Goal: Answer question/provide support

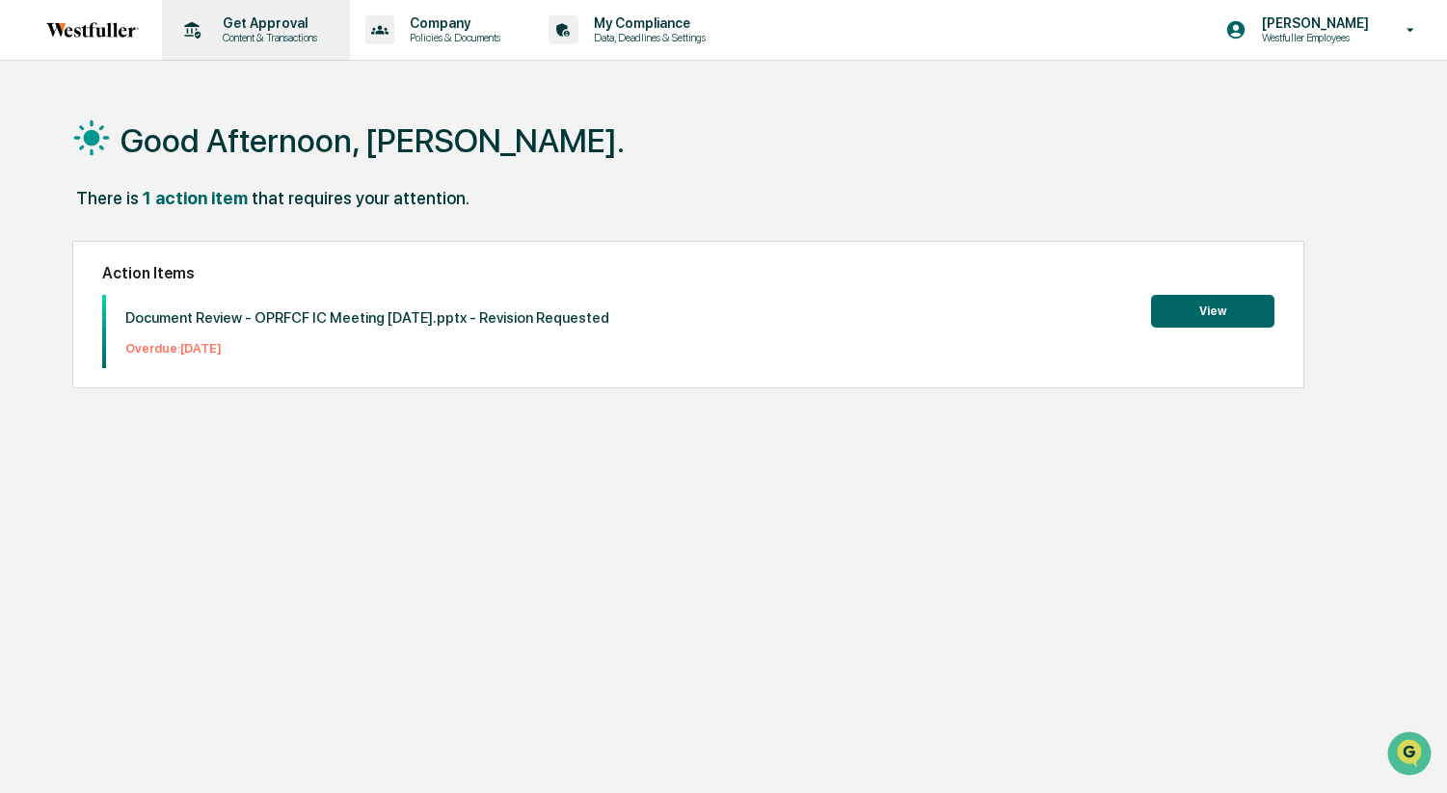
click at [273, 37] on p "Content & Transactions" at bounding box center [267, 37] width 120 height 13
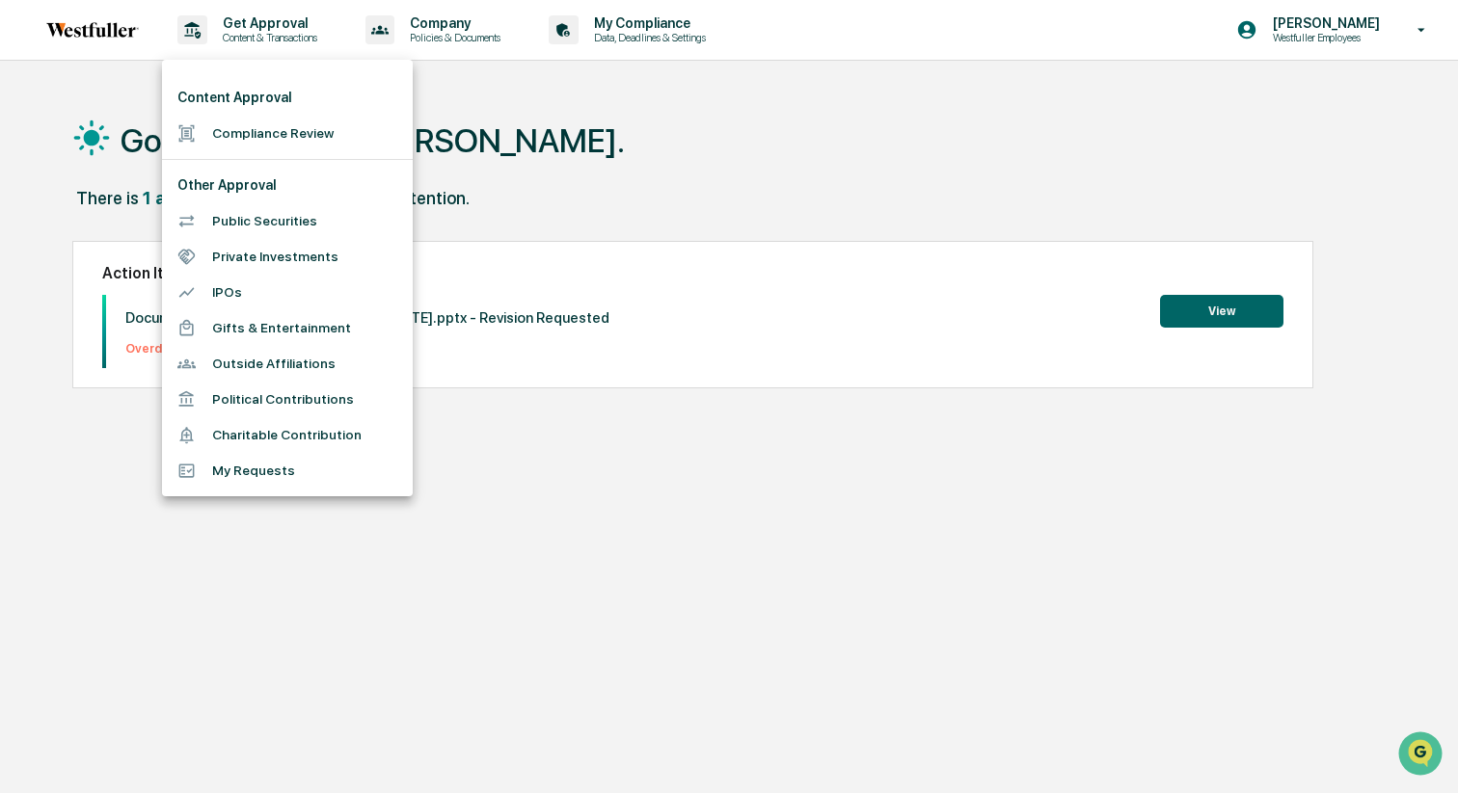
click at [264, 126] on li "Compliance Review" at bounding box center [287, 134] width 251 height 36
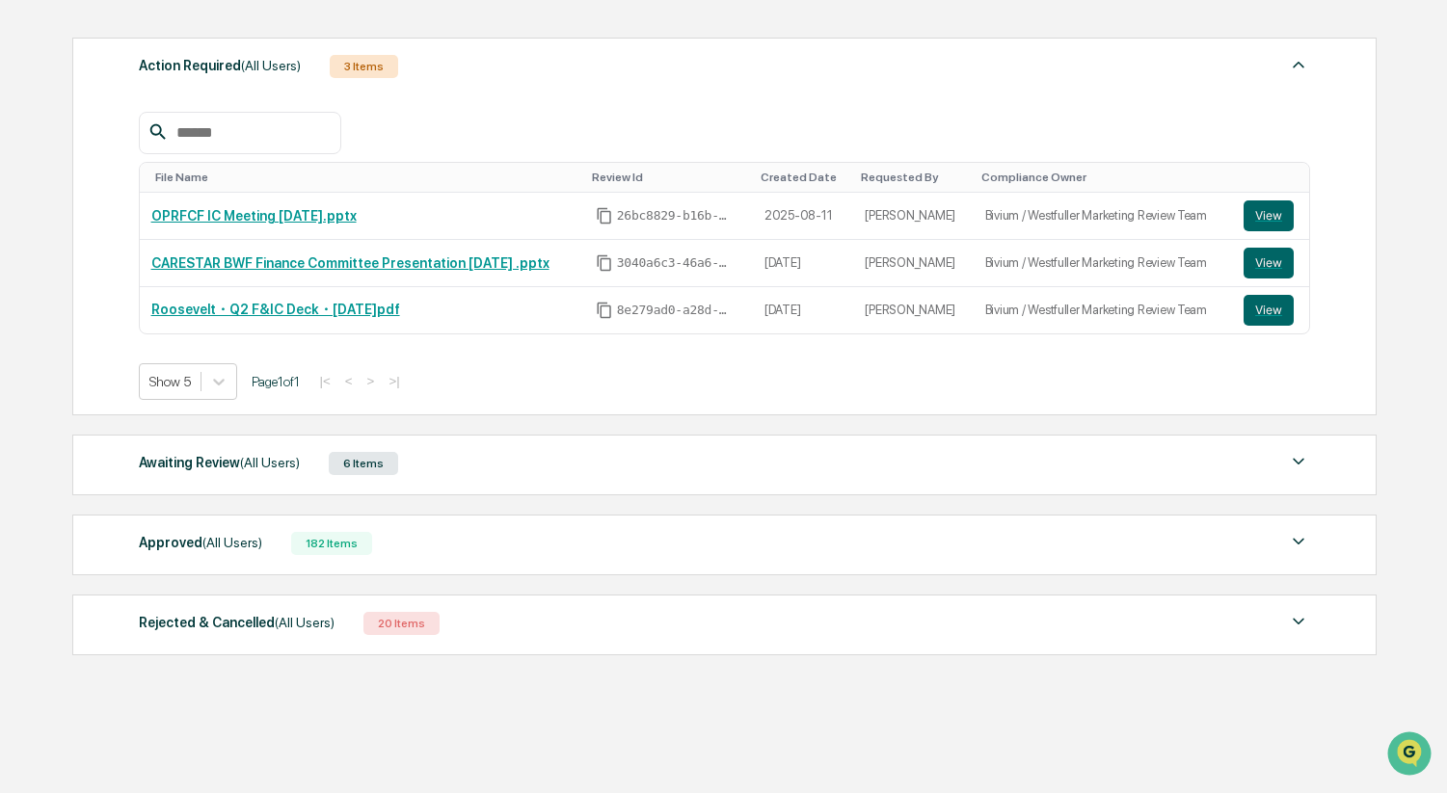
scroll to position [254, 0]
click at [658, 461] on div "Awaiting Review (All Users) 6 Items" at bounding box center [725, 461] width 1172 height 27
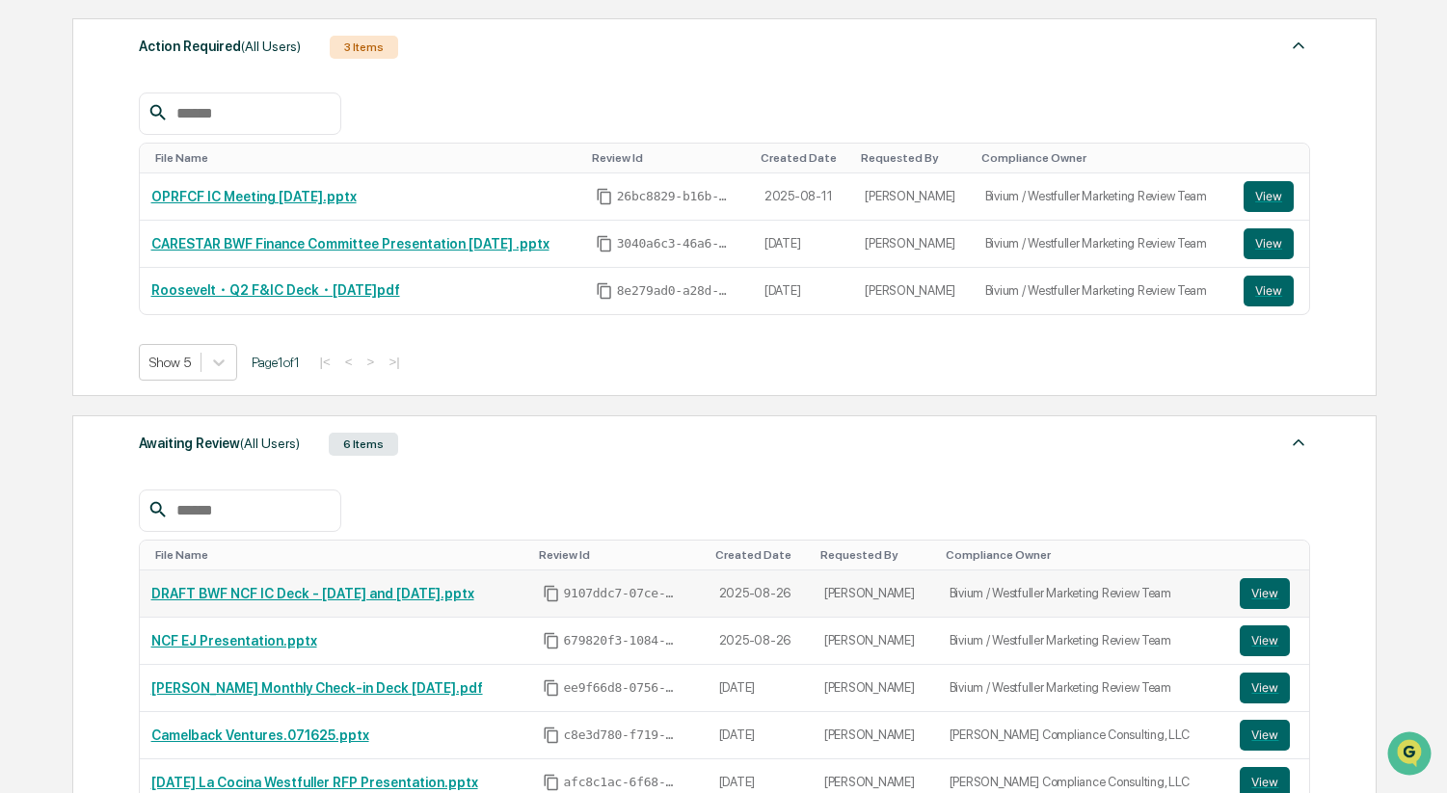
scroll to position [277, 0]
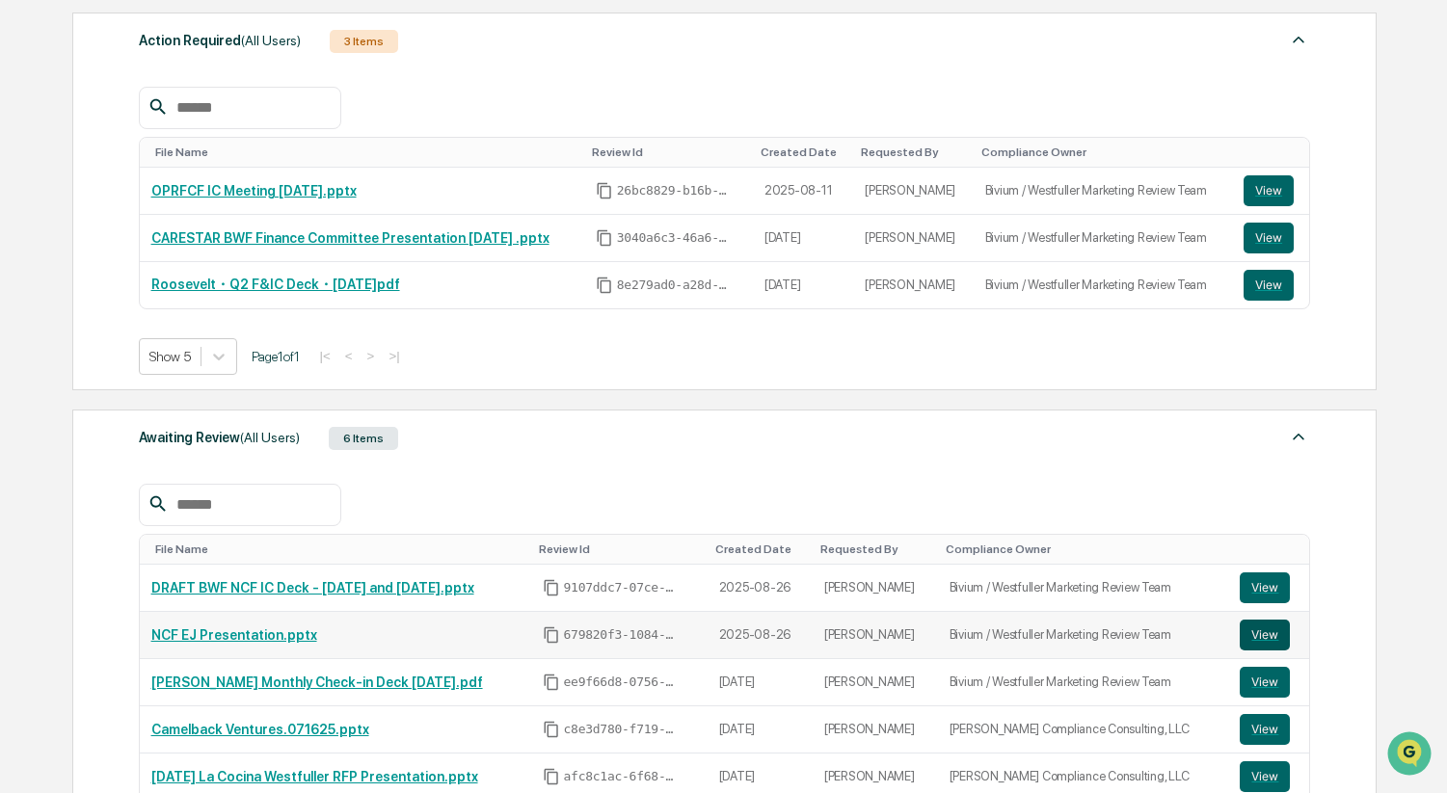
click at [1268, 639] on button "View" at bounding box center [1265, 635] width 50 height 31
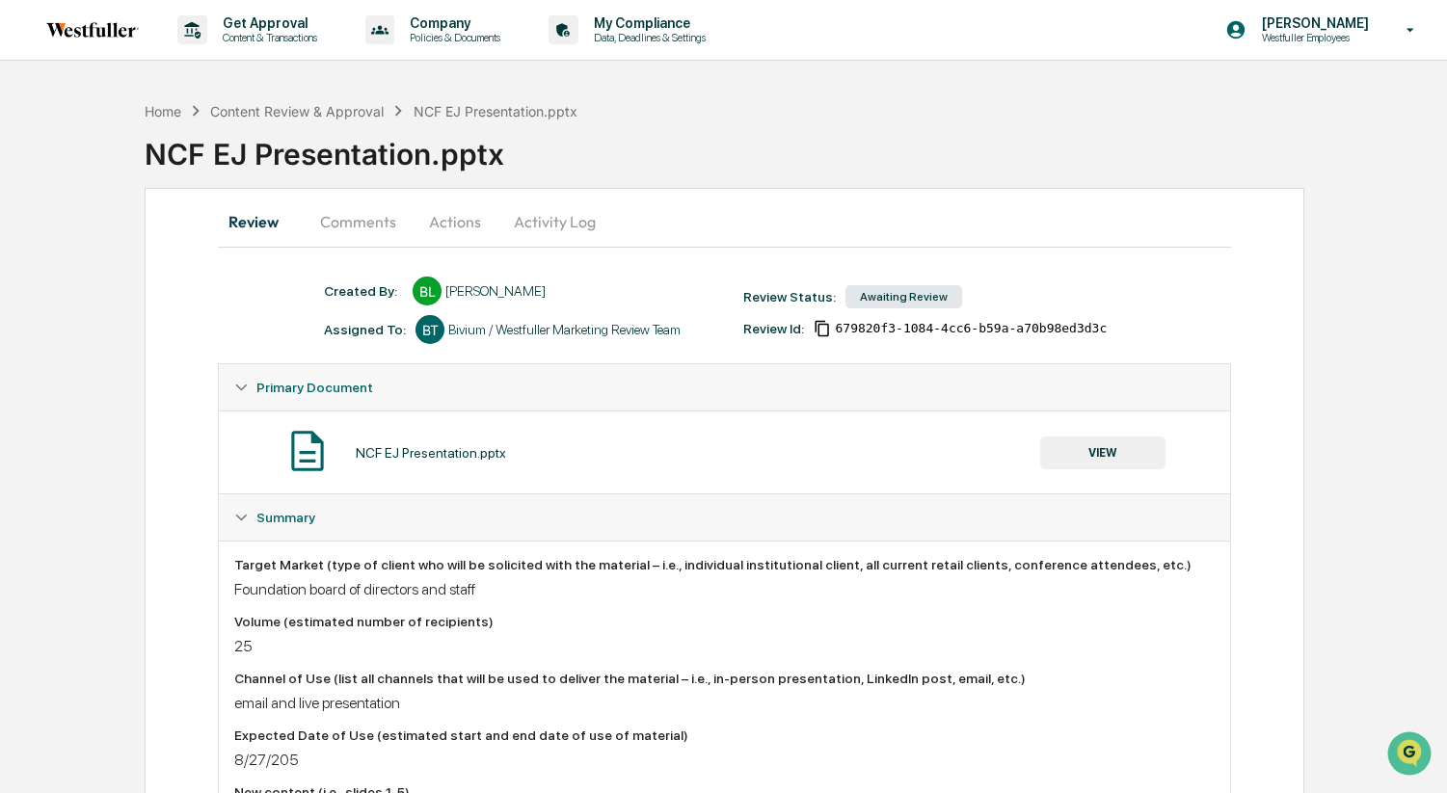
click at [362, 229] on button "Comments" at bounding box center [358, 222] width 107 height 46
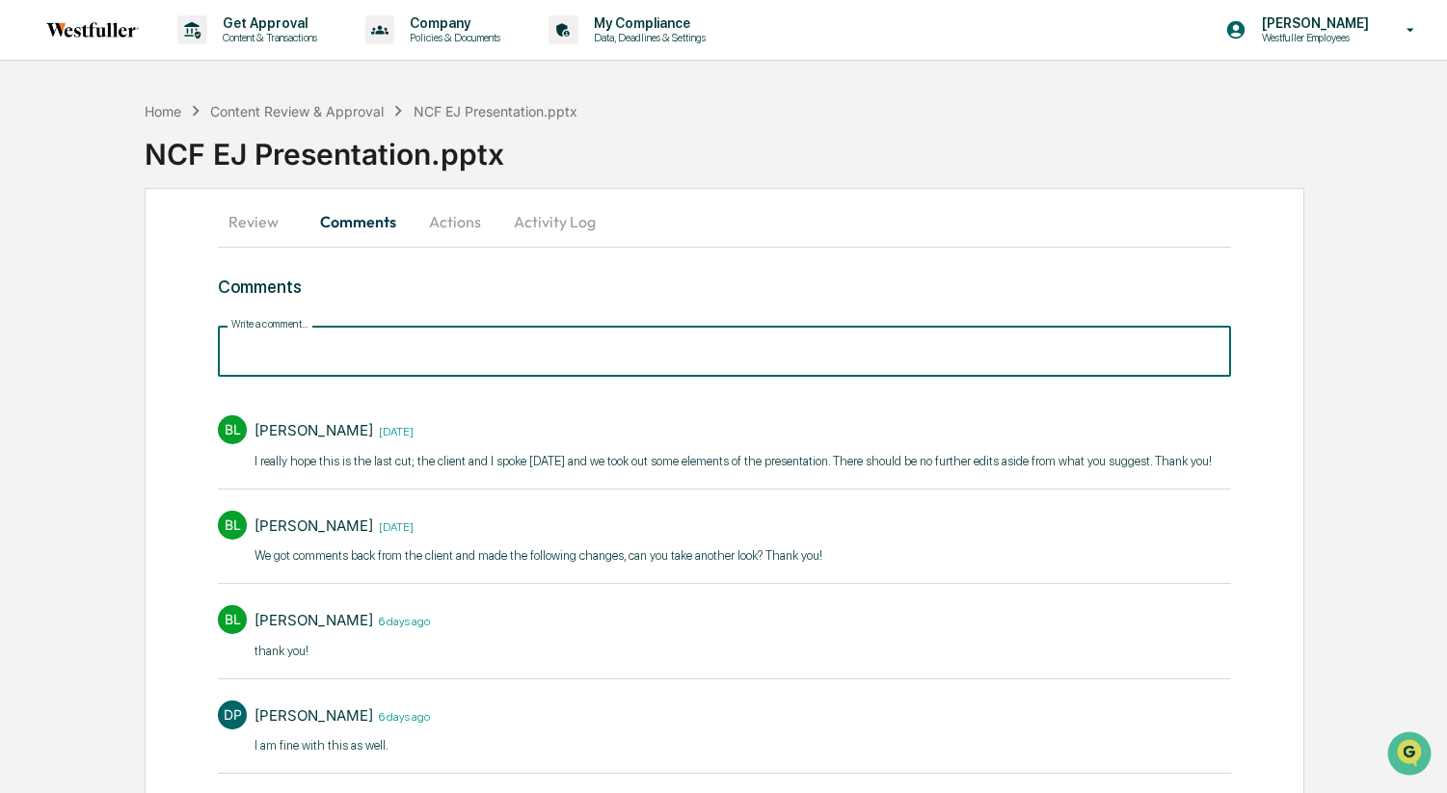
click at [453, 350] on input "Write a comment..." at bounding box center [724, 351] width 1013 height 51
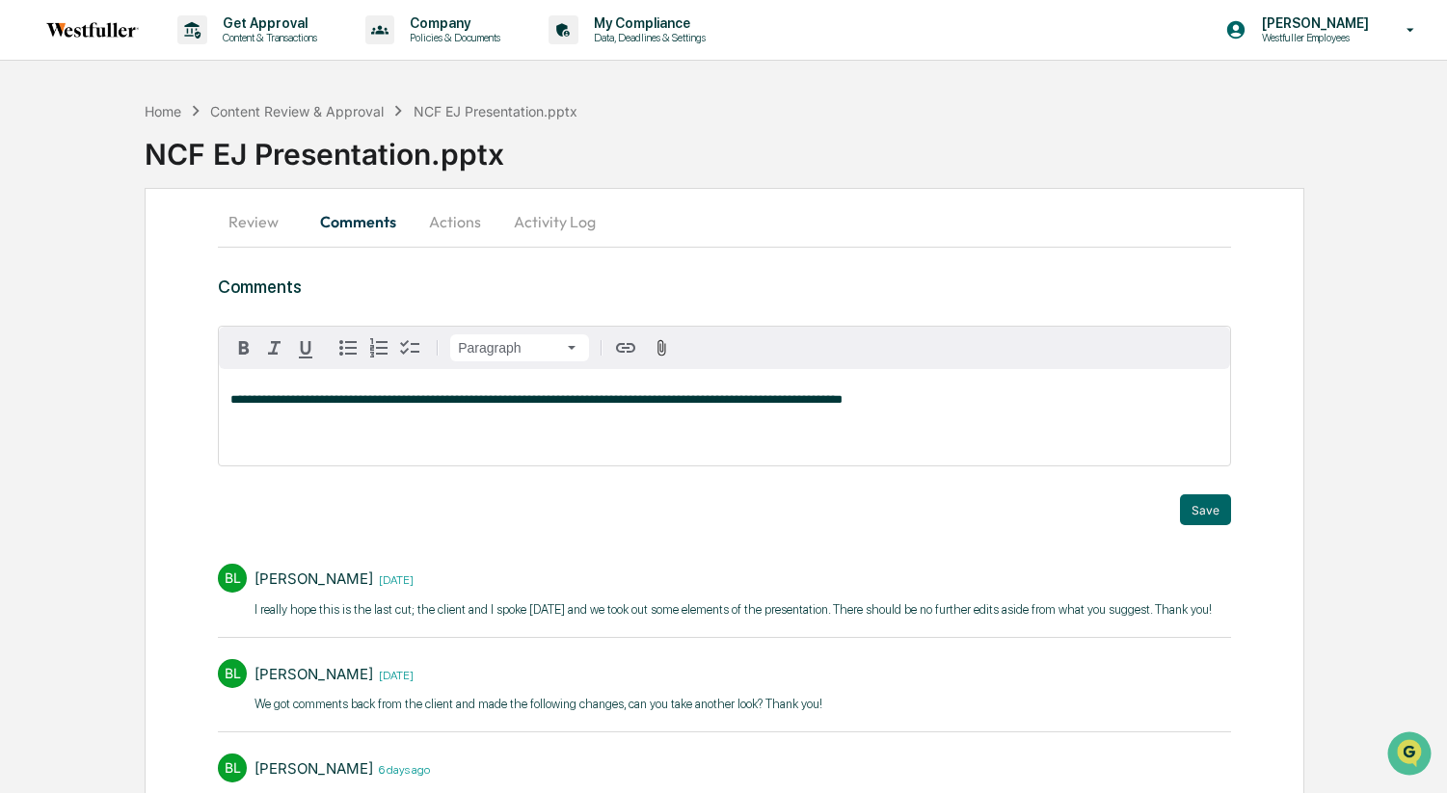
click at [798, 405] on span "**********" at bounding box center [536, 399] width 612 height 13
click at [1196, 504] on button "Save" at bounding box center [1205, 510] width 51 height 31
